Goal: Information Seeking & Learning: Learn about a topic

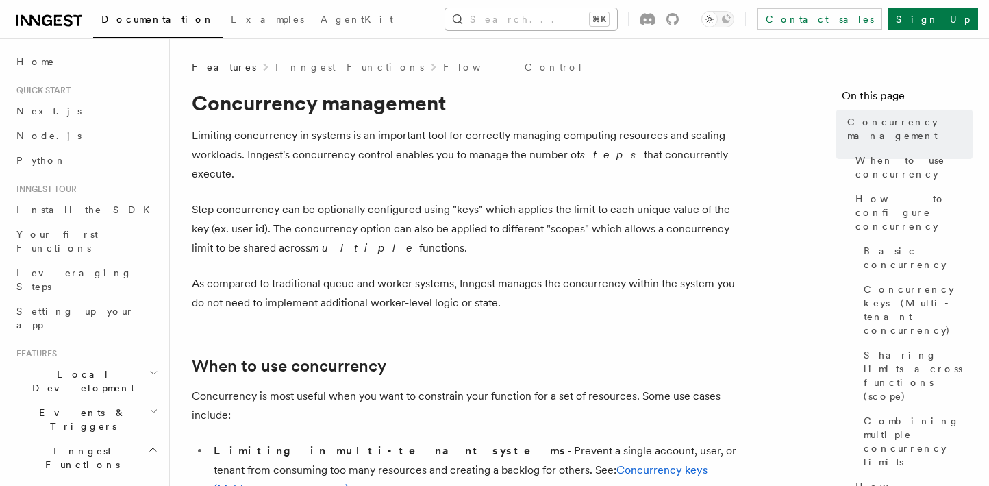
click at [506, 18] on button "Search... ⌘K" at bounding box center [531, 19] width 172 height 22
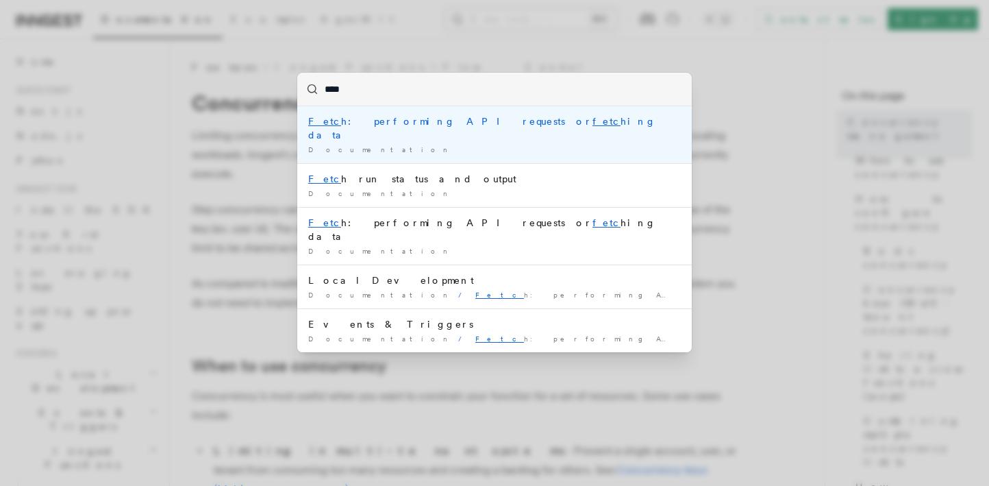
type input "*****"
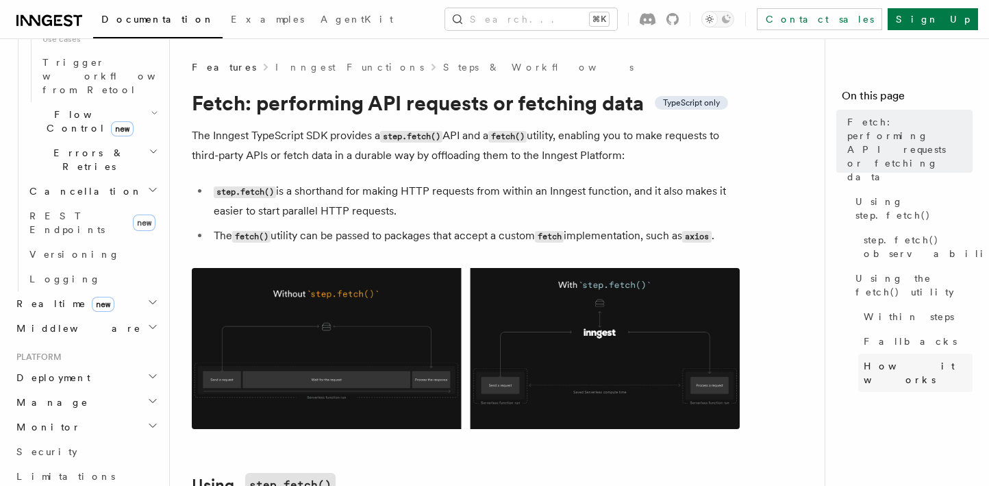
click at [891, 359] on span "How it works" at bounding box center [918, 372] width 109 height 27
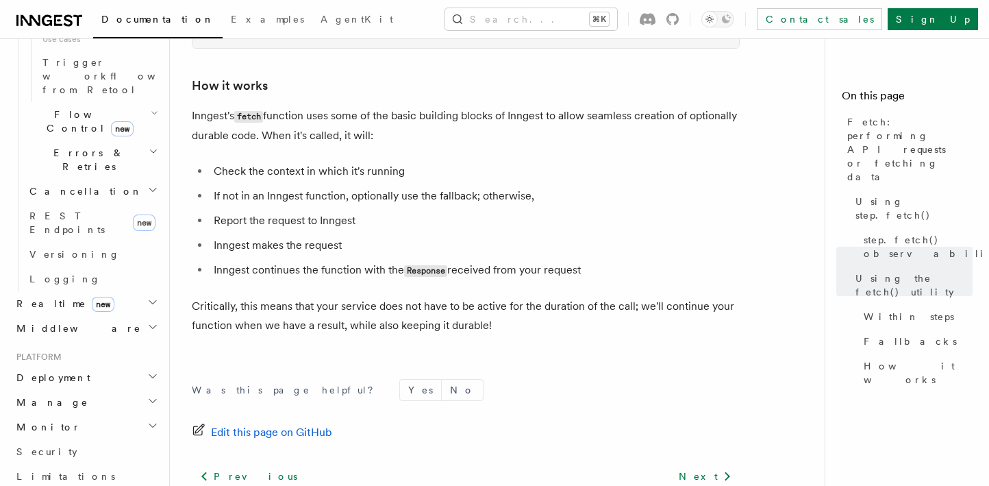
scroll to position [3247, 0]
click at [427, 184] on li "If not in an Inngest function, optionally use the fallback; otherwise," at bounding box center [475, 193] width 530 height 19
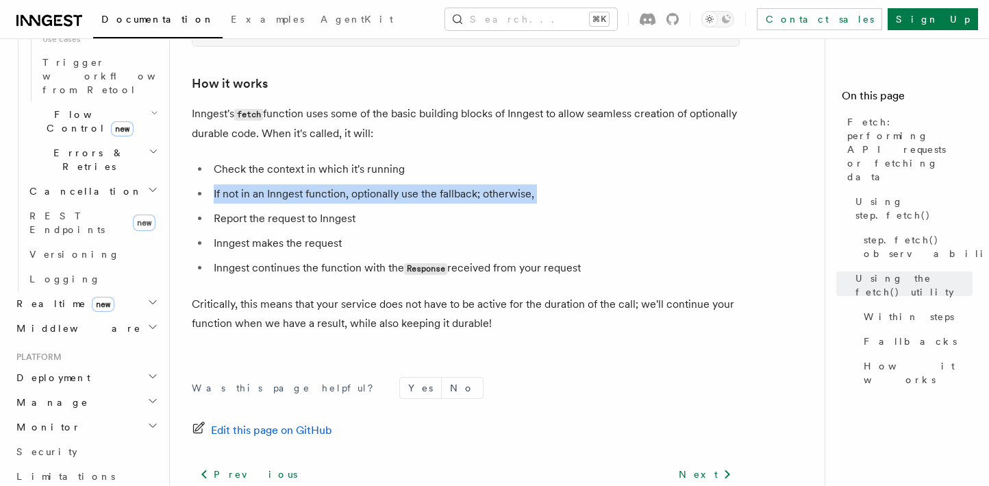
click at [427, 184] on li "If not in an Inngest function, optionally use the fallback; otherwise," at bounding box center [475, 193] width 530 height 19
click at [883, 15] on link "Contact sales" at bounding box center [819, 19] width 125 height 22
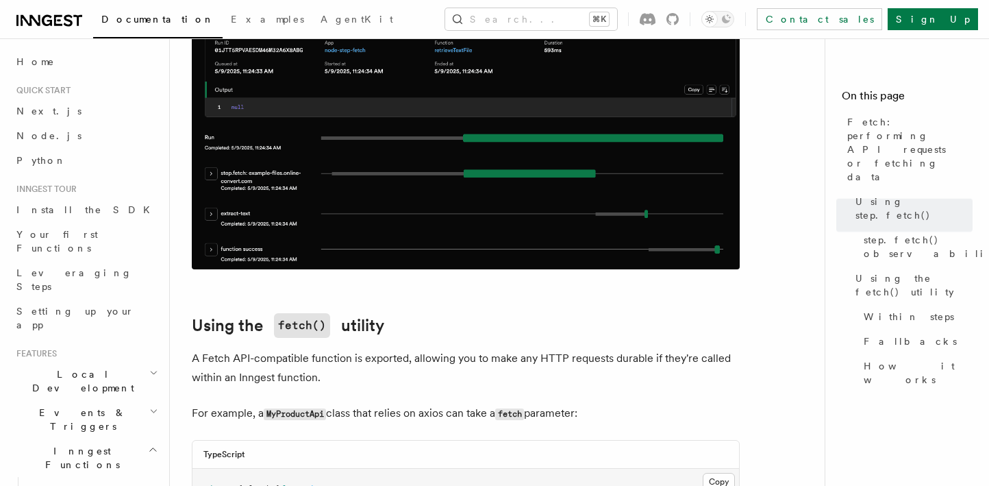
scroll to position [593, 0]
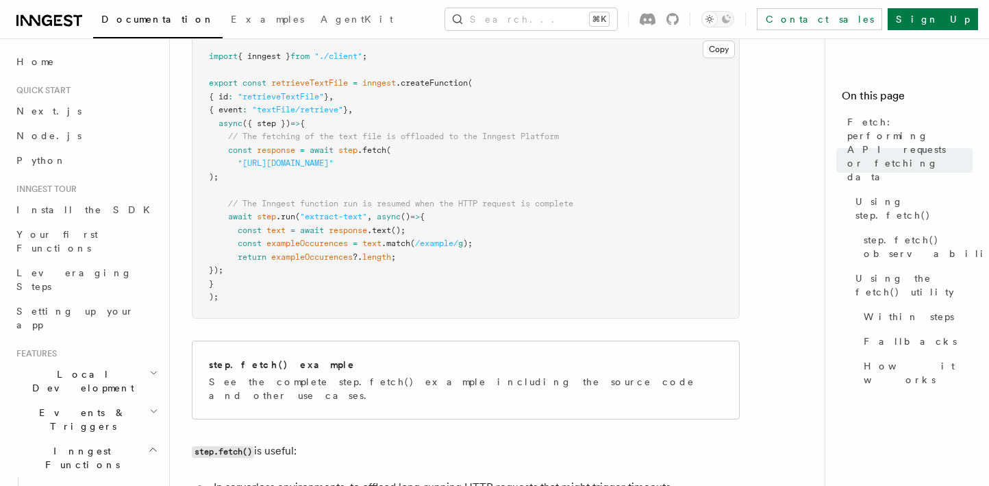
click at [896, 107] on h4 "On this page" at bounding box center [907, 99] width 131 height 22
click at [887, 121] on span "Fetch: performing API requests or fetching data" at bounding box center [910, 149] width 125 height 69
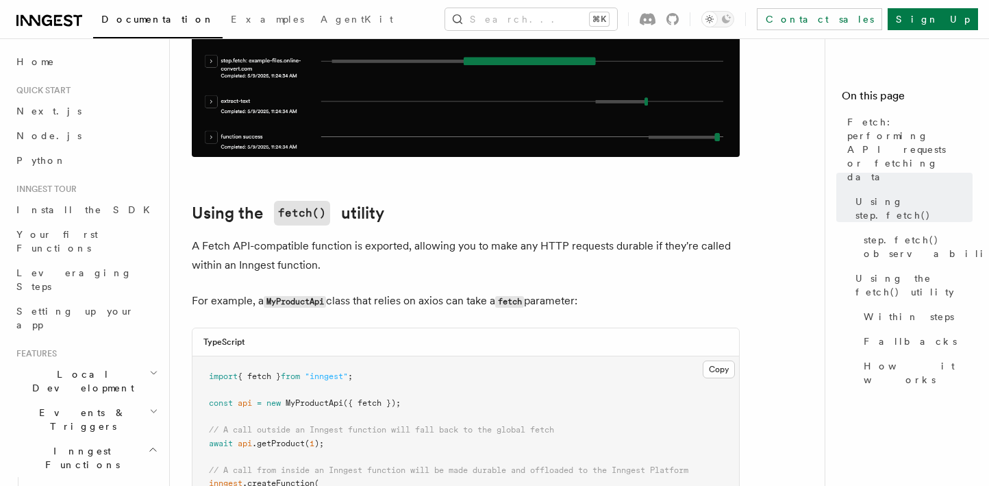
scroll to position [1691, 0]
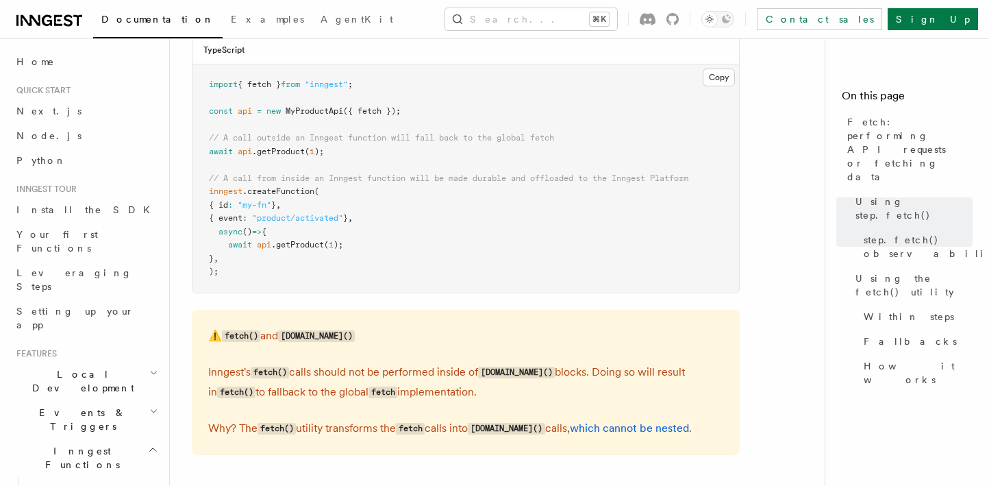
click at [561, 225] on pre "import { fetch } from "inngest" ; const api = new MyProductApi ({ fetch }); // …" at bounding box center [466, 178] width 547 height 228
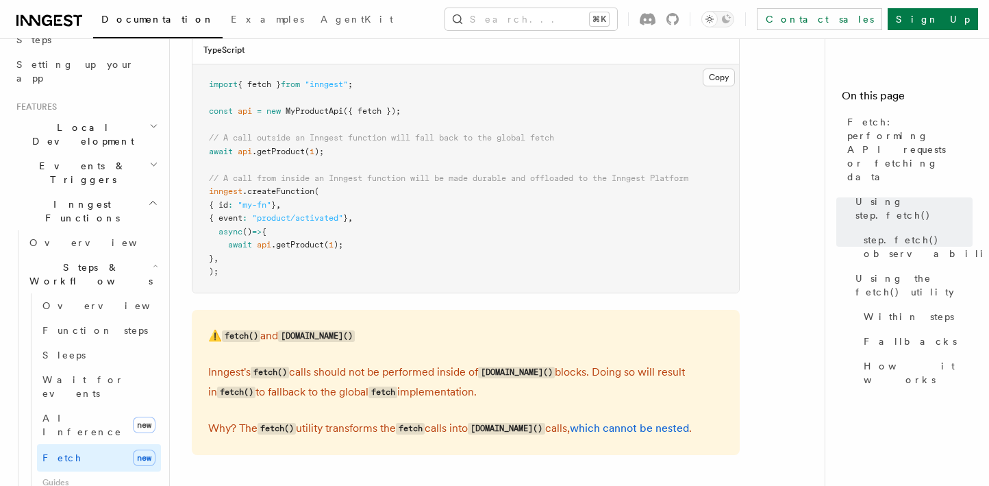
scroll to position [248, 0]
click at [91, 443] on link "Fetch new" at bounding box center [99, 456] width 124 height 27
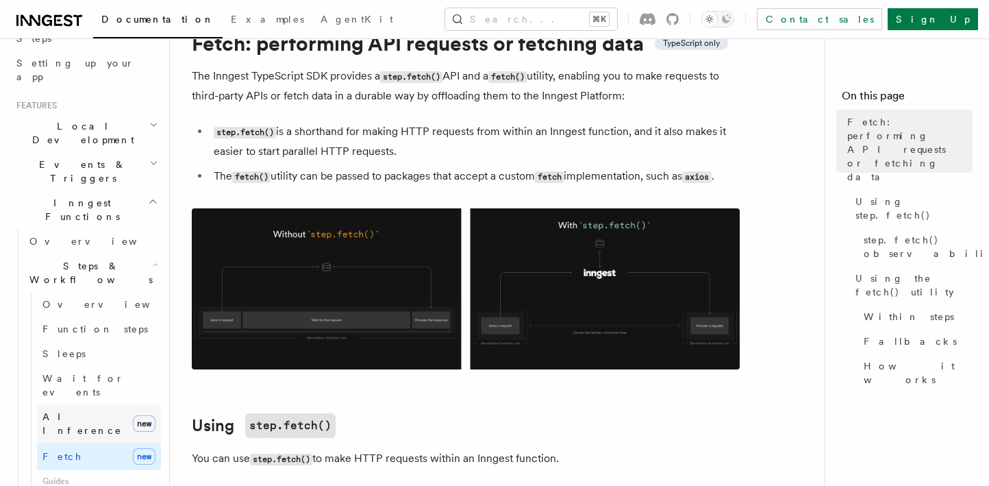
click at [90, 410] on span "AI Inference" at bounding box center [84, 423] width 85 height 27
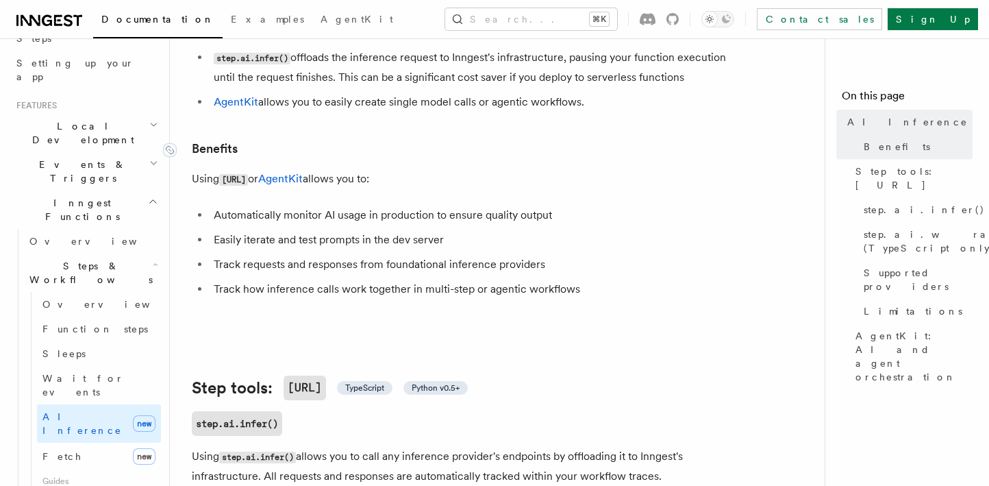
scroll to position [319, 0]
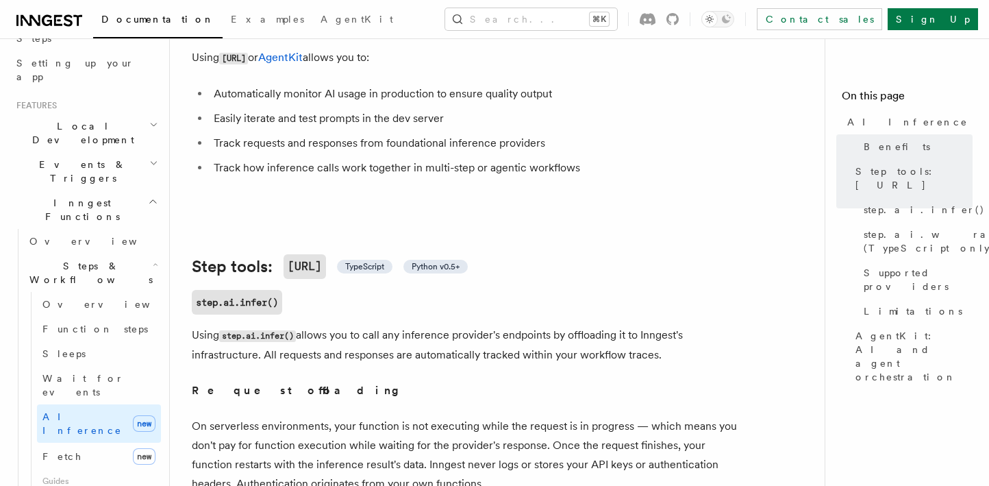
click at [121, 470] on span "Guides" at bounding box center [99, 481] width 124 height 22
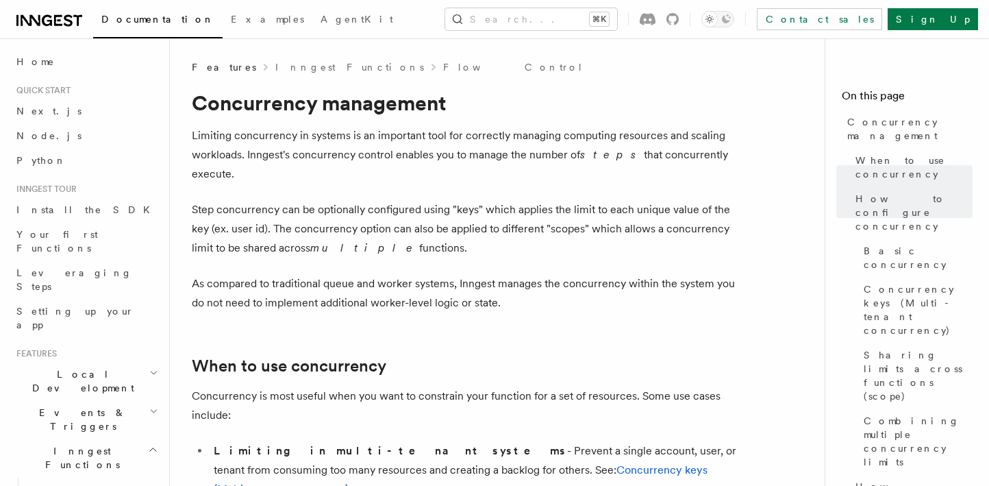
scroll to position [5423, 0]
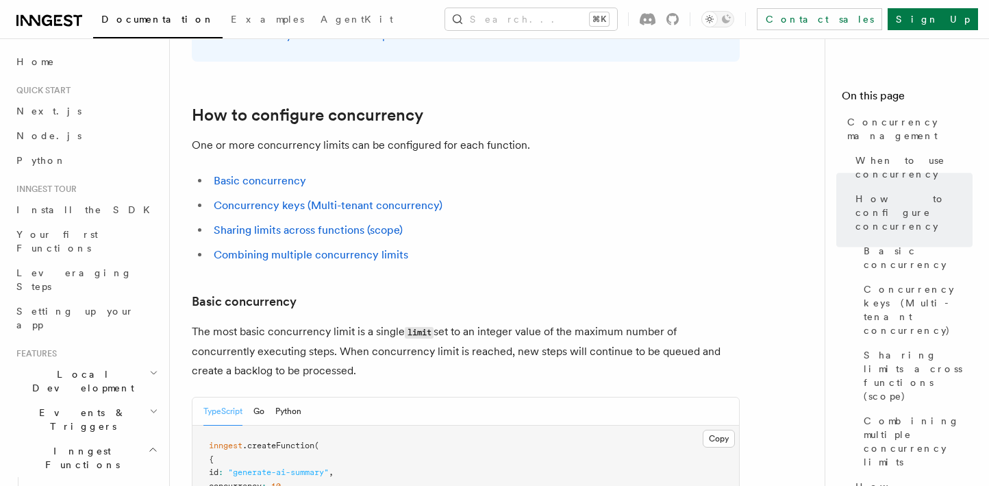
scroll to position [0, 0]
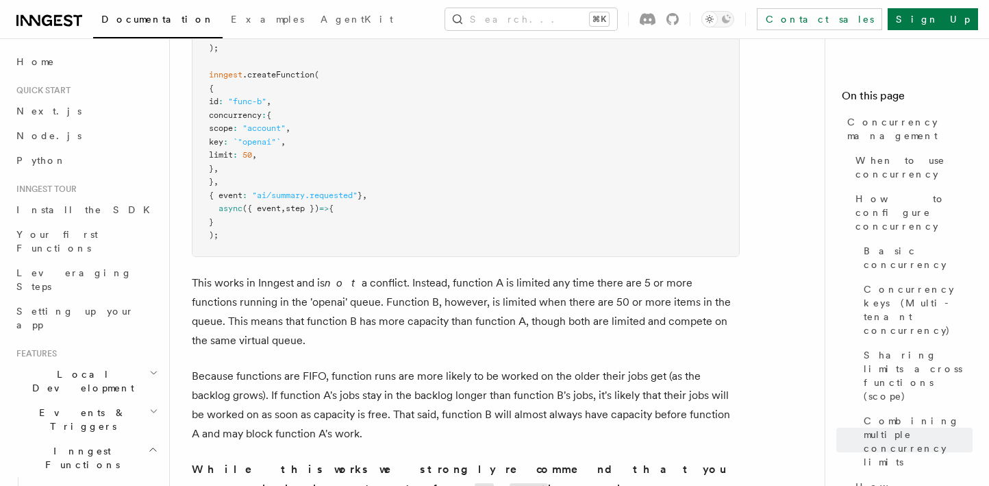
scroll to position [4455, 0]
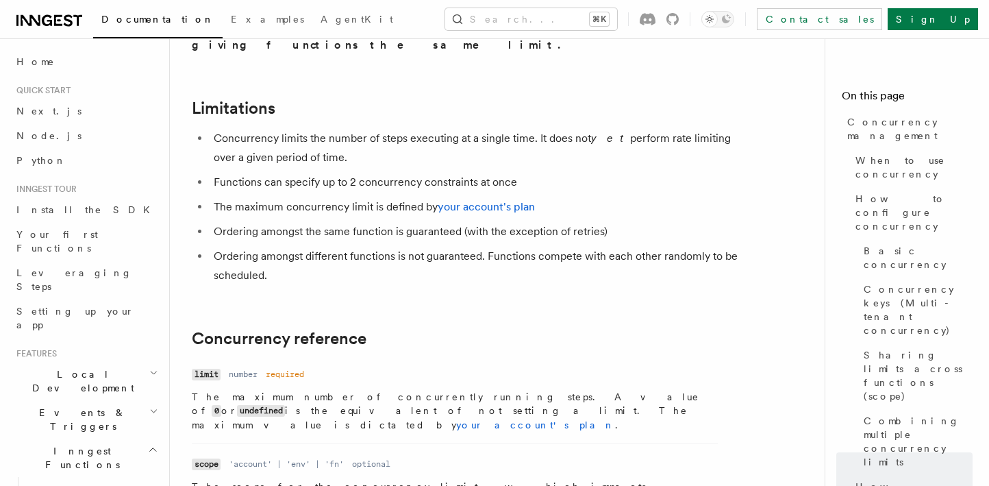
click at [123, 362] on h2 "Local Development" at bounding box center [86, 381] width 150 height 38
click at [110, 400] on link "Overview" at bounding box center [92, 412] width 137 height 25
